Goal: Information Seeking & Learning: Find specific page/section

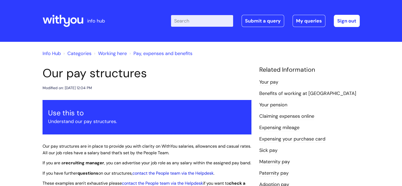
click at [189, 21] on input "Enter your search term here..." at bounding box center [202, 21] width 62 height 12
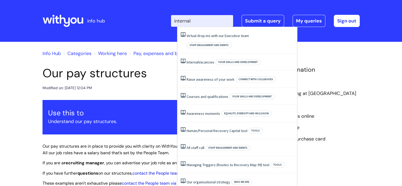
type input "internal"
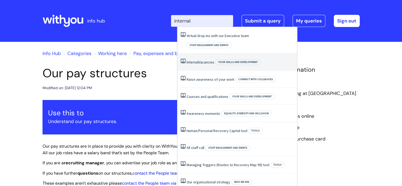
click at [227, 59] on span "Your skills and development" at bounding box center [237, 62] width 45 height 6
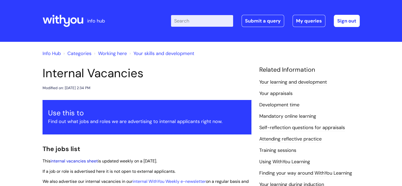
click at [87, 161] on link "internal vacancies sheet" at bounding box center [73, 161] width 47 height 6
